Goal: Transaction & Acquisition: Obtain resource

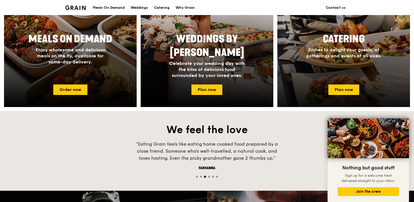
scroll to position [226, 0]
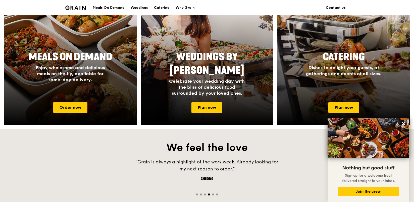
click at [112, 7] on div "Meals On Demand" at bounding box center [109, 7] width 32 height 15
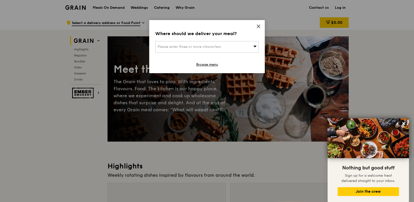
click at [260, 26] on icon at bounding box center [258, 26] width 5 height 5
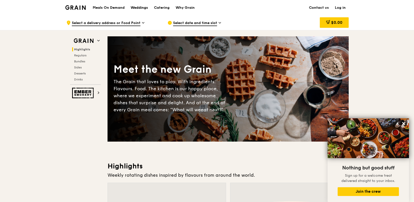
click at [134, 7] on div "Weddings" at bounding box center [139, 7] width 17 height 15
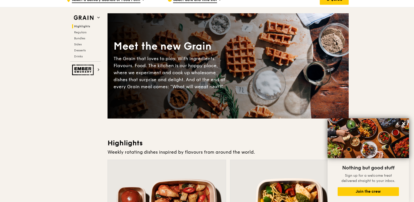
scroll to position [25, 0]
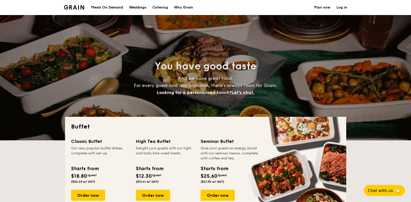
select select
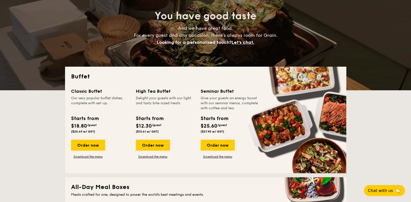
scroll to position [75, 0]
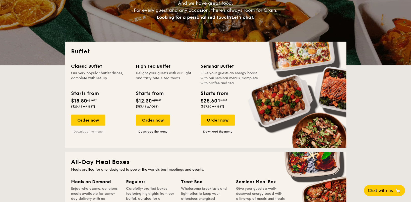
click at [97, 132] on link "Download the menu" at bounding box center [88, 132] width 34 height 4
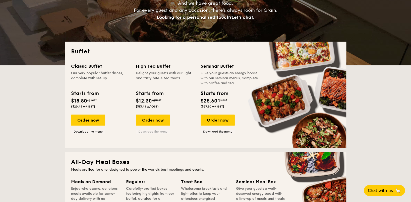
click at [163, 134] on link "Download the menu" at bounding box center [153, 132] width 34 height 4
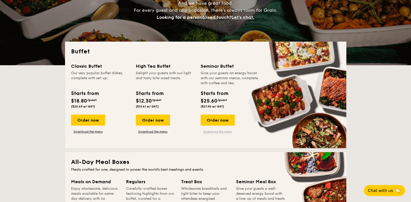
click at [228, 133] on link "Download the menu" at bounding box center [218, 132] width 34 height 4
